Goal: Task Accomplishment & Management: Complete application form

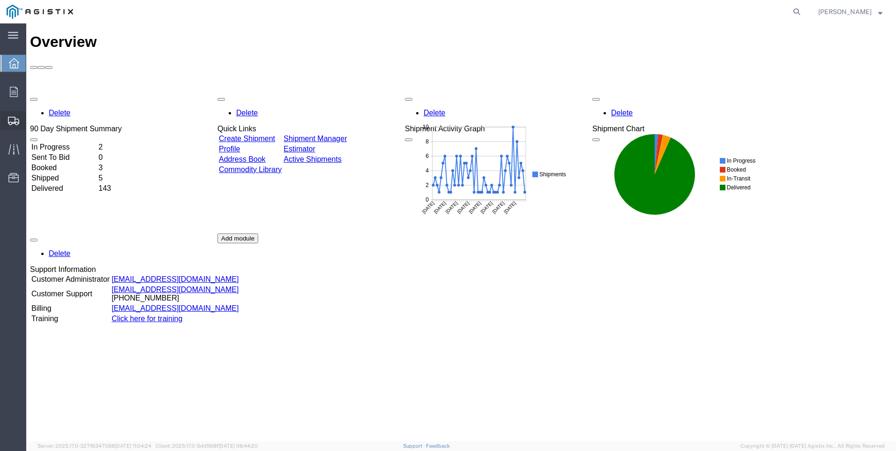
click at [0, 0] on span "Create Shipment" at bounding box center [0, 0] width 0 height 0
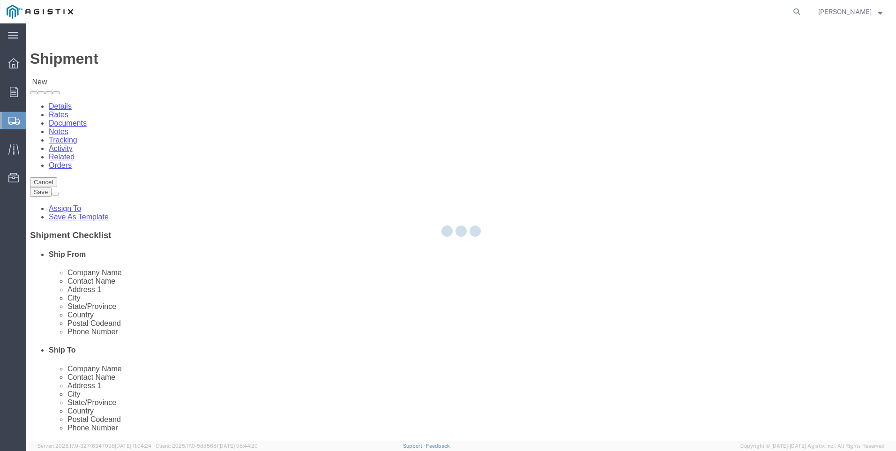
select select
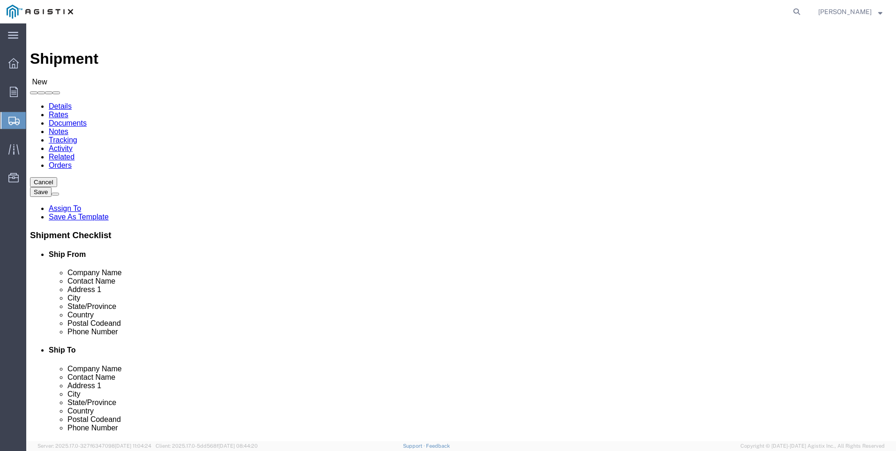
click select "Select PG&E Valmont Industries Inc"
select select "9596"
click select "Select PG&E Valmont Industries Inc"
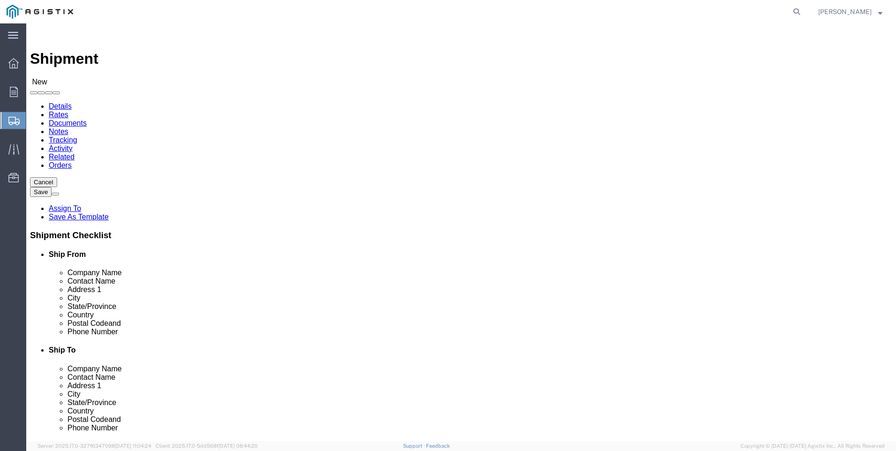
select select
click select "Select All Others [GEOGRAPHIC_DATA] [GEOGRAPHIC_DATA] [GEOGRAPHIC_DATA] [GEOGRA…"
select select "23082"
click select "Select All Others [GEOGRAPHIC_DATA] [GEOGRAPHIC_DATA] [GEOGRAPHIC_DATA] [GEOGRA…"
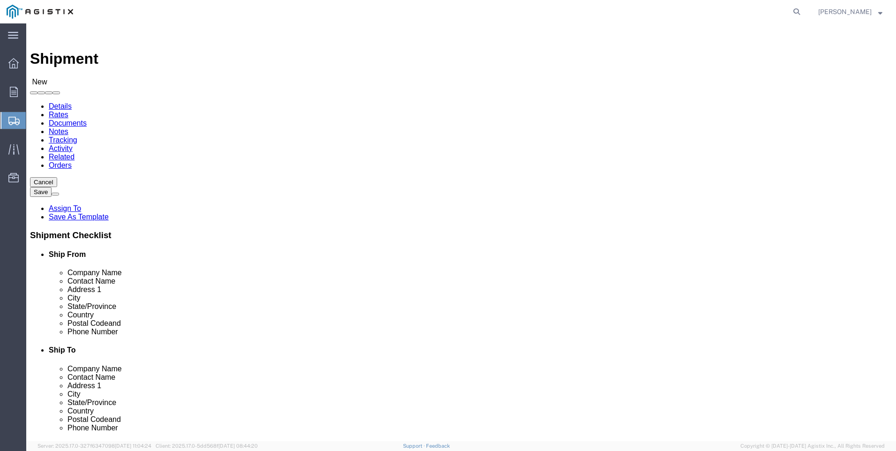
click div "Account Select PG&E Valmont Industries Inc Location Select All Others [GEOGRAPH…"
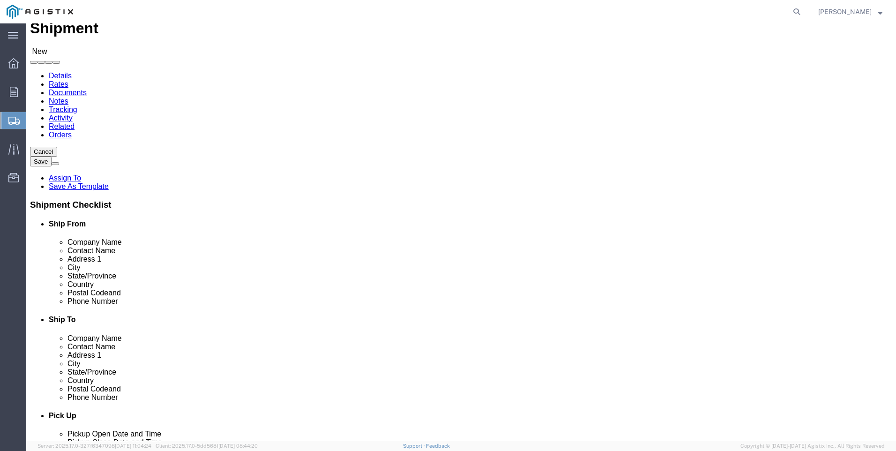
scroll to position [47, 0]
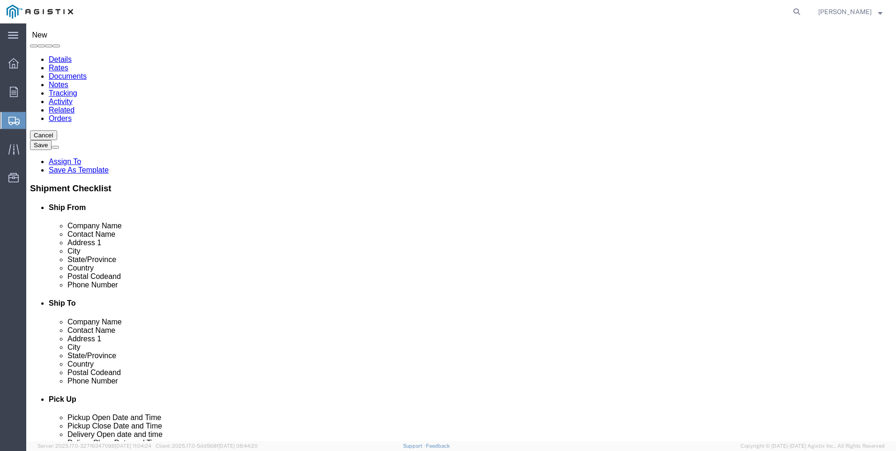
click input "text"
type input "LARED"
click p "- LAREDO TRANSLOADING SERVICES LLC. - ([PERSON_NAME]) [STREET_ADDRESS] REAR, [G…"
select select "[GEOGRAPHIC_DATA]"
type input "LAREDO TRANSLOADING SERVICES LLC."
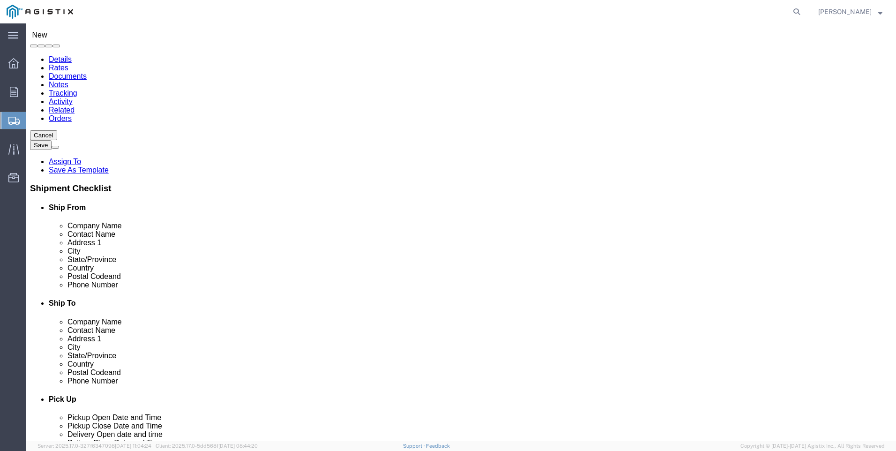
click input "text"
type input "PACIFI"
click p "- PACIFIC GAS & ELECTRIC - (SHIFFLETS) [GEOGRAPHIC_DATA], [STREET_ADDRESS]"
select select "CA"
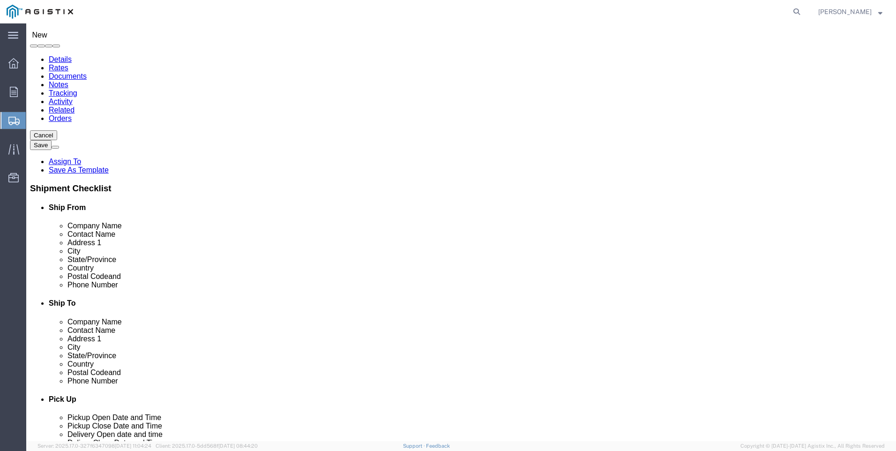
type input "PACIFIC GAS & ELECTRIC"
click div "Ship To Location Location My Profile Location (OBSOLETE) [GEOGRAPHIC_DATA] SC -…"
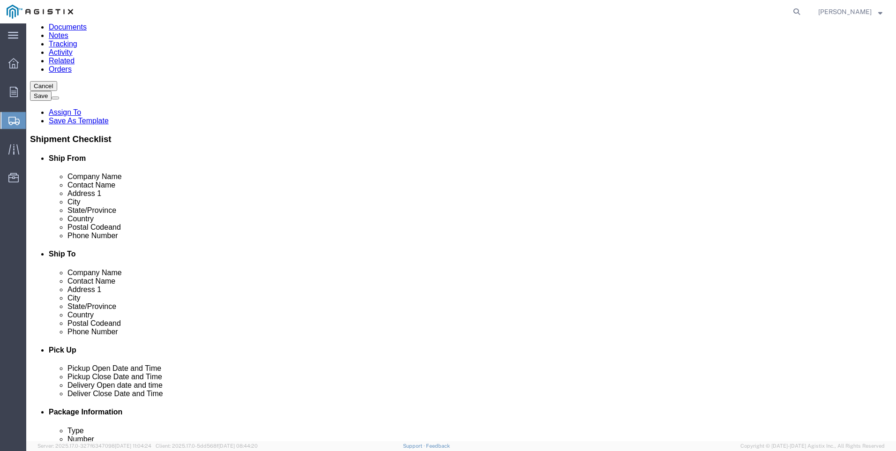
scroll to position [188, 0]
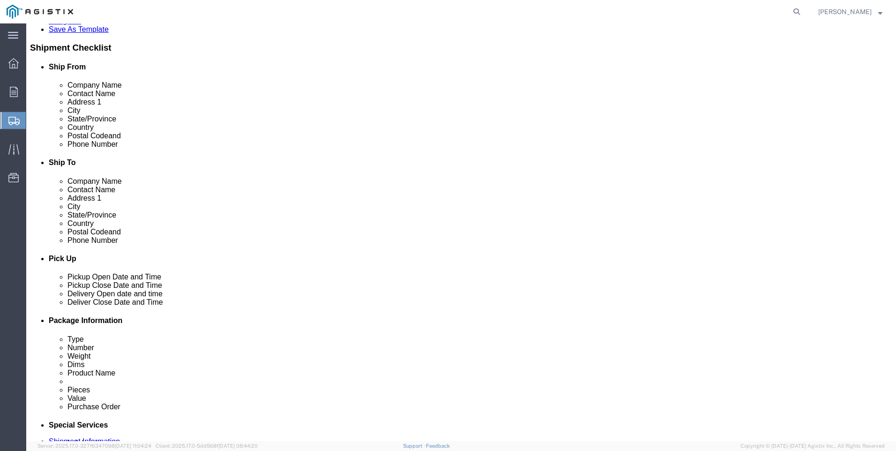
click input "text"
type input "9564019581"
click div "Ship From Location Location My Profile Location (OBSOLETE) [GEOGRAPHIC_DATA] SC…"
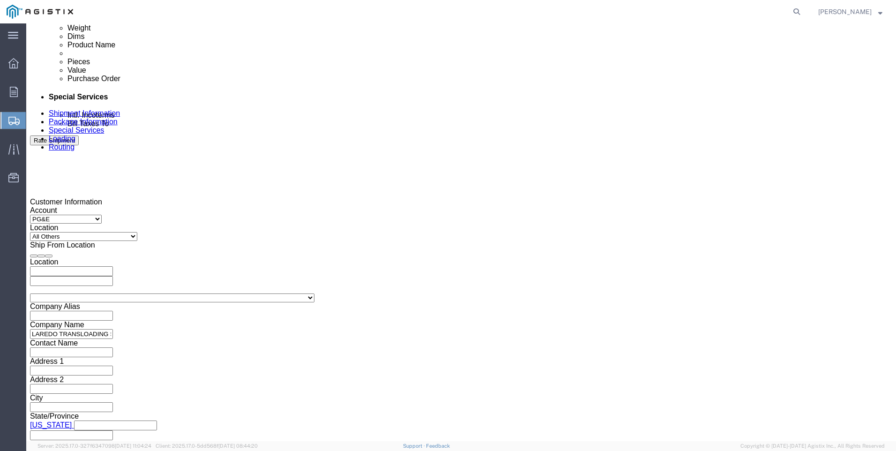
click div
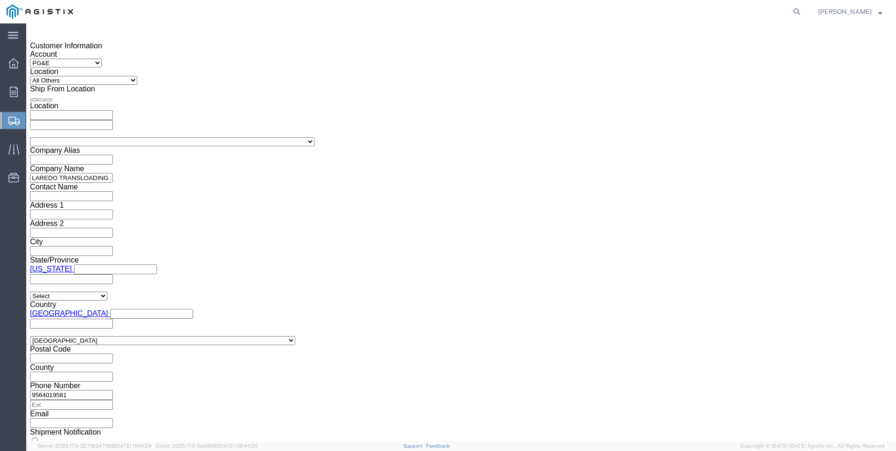
click button "Apply"
click div
click button "Apply"
click input "text"
type input "3501400812"
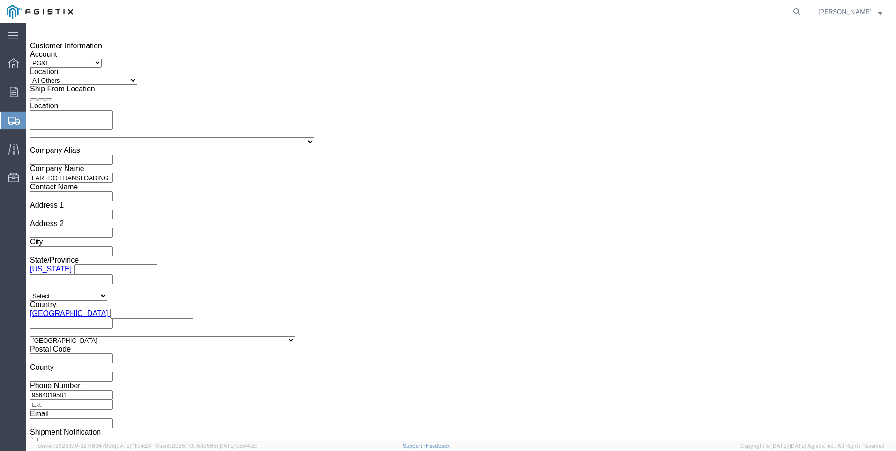
click select "Select Account Type Activity ID Airline Appointment Number ASN Batch Request # …"
select select "PICKUPNUM"
click select "Select Account Type Activity ID Airline Appointment Number ASN Batch Request # …"
click input "text"
type input "900242967"
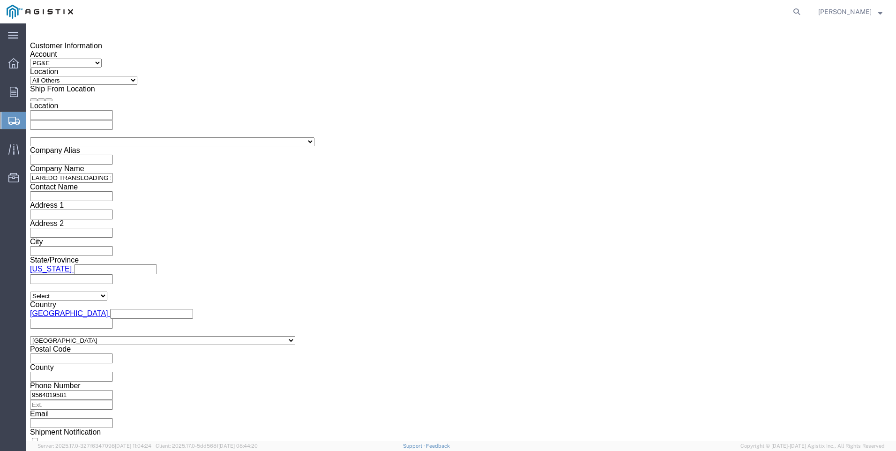
click button "Continue"
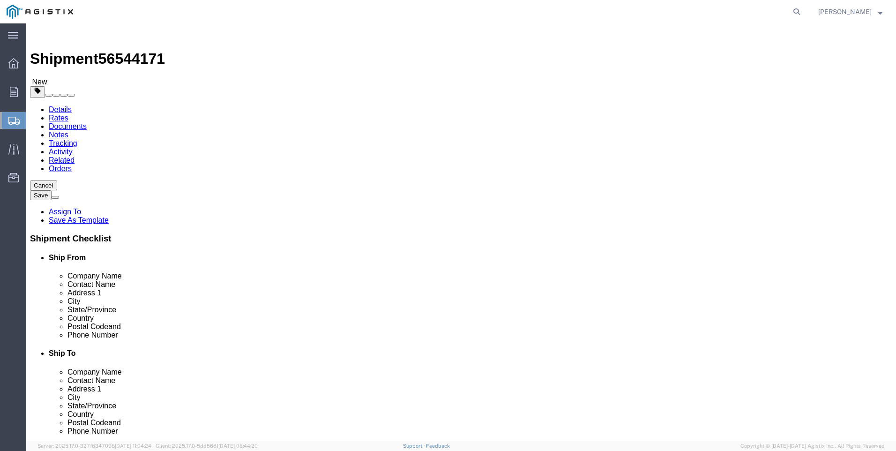
click select "Select Bulk Bundle(s) Cardboard Box(es) Carton(s) Crate(s) Drum(s) (Fiberboard)…"
select select "BNDL"
click select "Select Bulk Bundle(s) Cardboard Box(es) Carton(s) Crate(s) Drum(s) (Fiberboard)…"
click input "text"
type input "54"
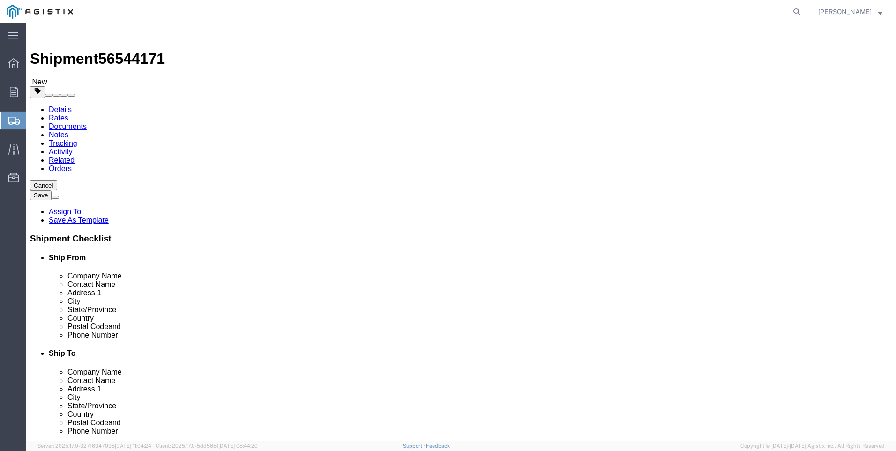
click select "Select cm ft in"
select select "FT"
click select "Select cm ft in"
click input "54"
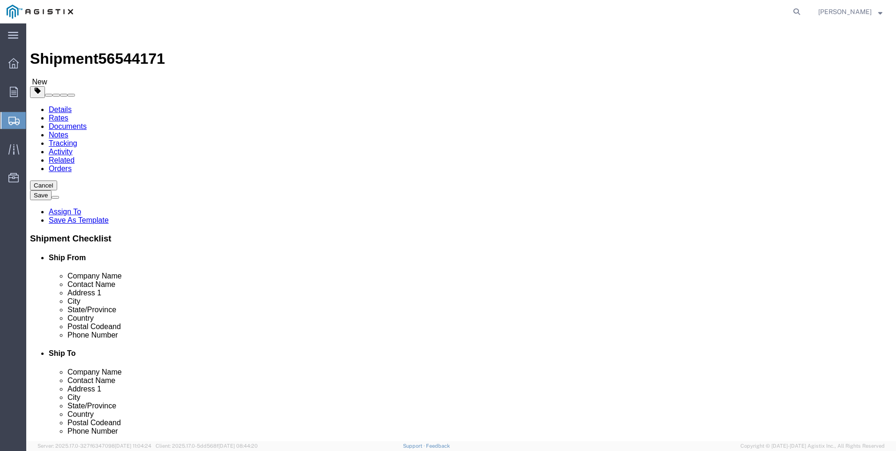
type input "54"
type input "102"
type input "96"
click input "0.00"
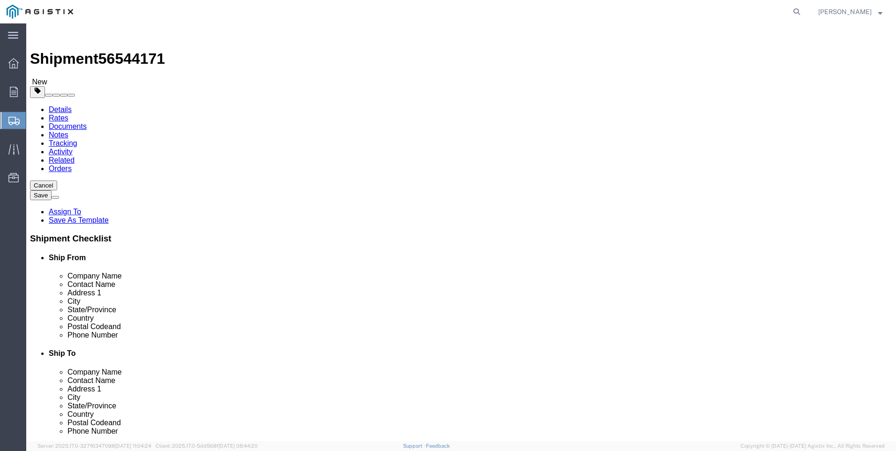
type input "2"
type input "27080"
click link "Add Content"
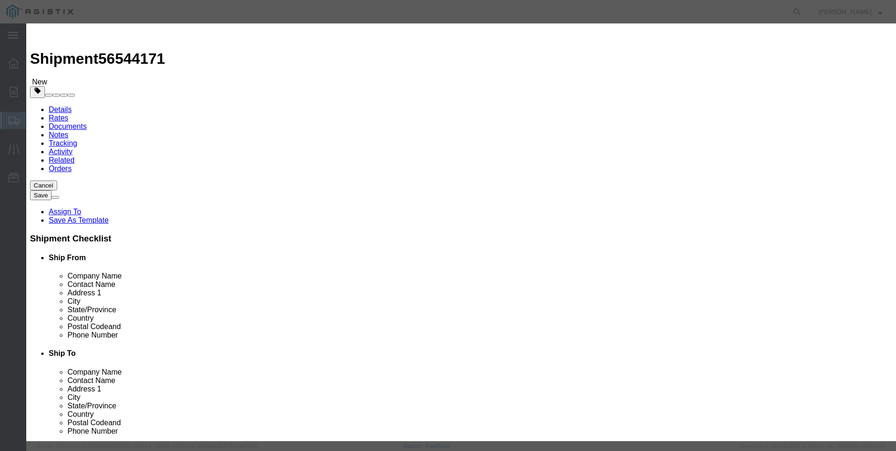
click input "text"
type input "steel poles"
click input "0"
type input "26"
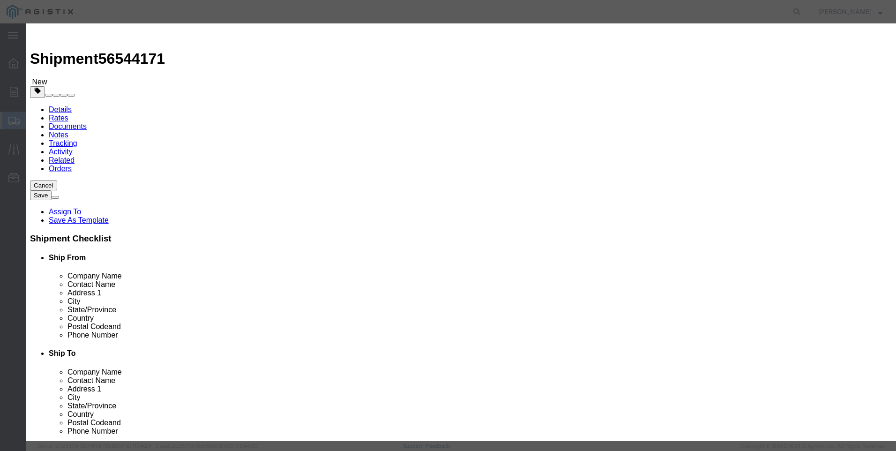
click div "Product Name steel poles Pieces 26 Select Bag Barrels 100Board Feet Bottle Box …"
click input "text"
type input "1"
select select "USD"
select select "50"
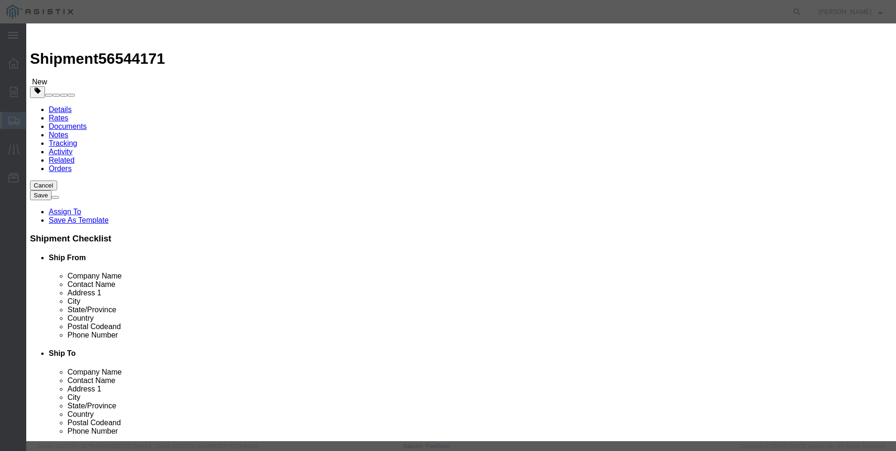
click button "Save & Close"
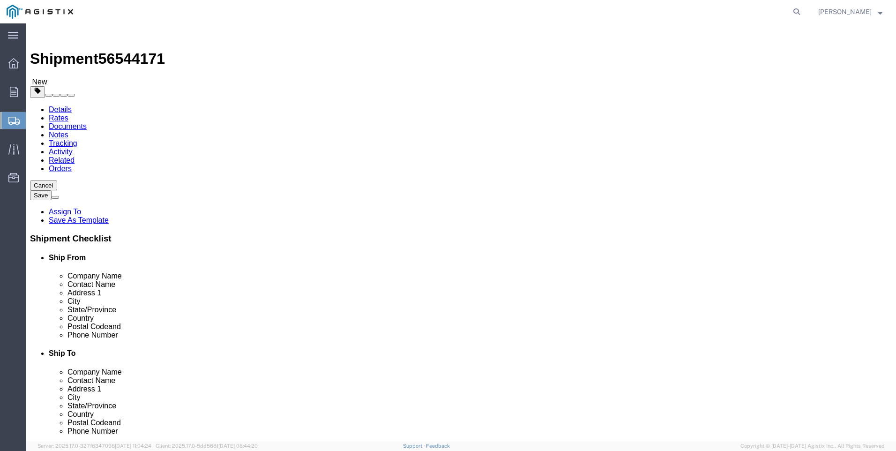
click button "Rate Shipment"
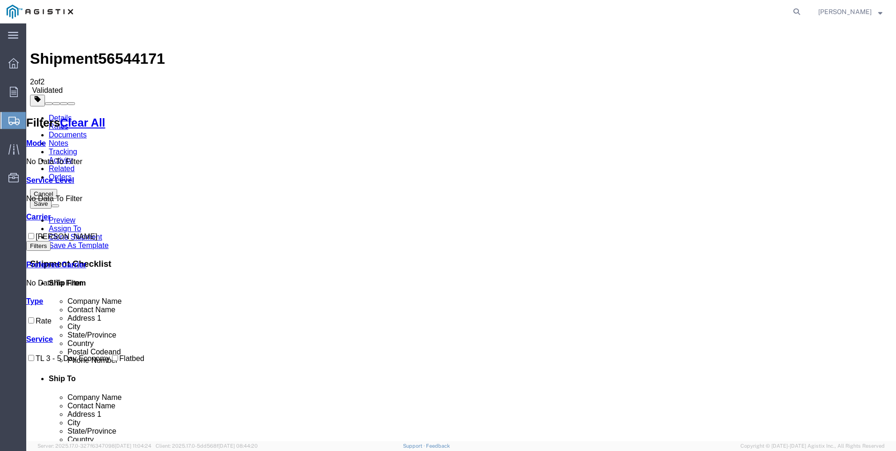
checkbox input "true"
